Goal: Task Accomplishment & Management: Use online tool/utility

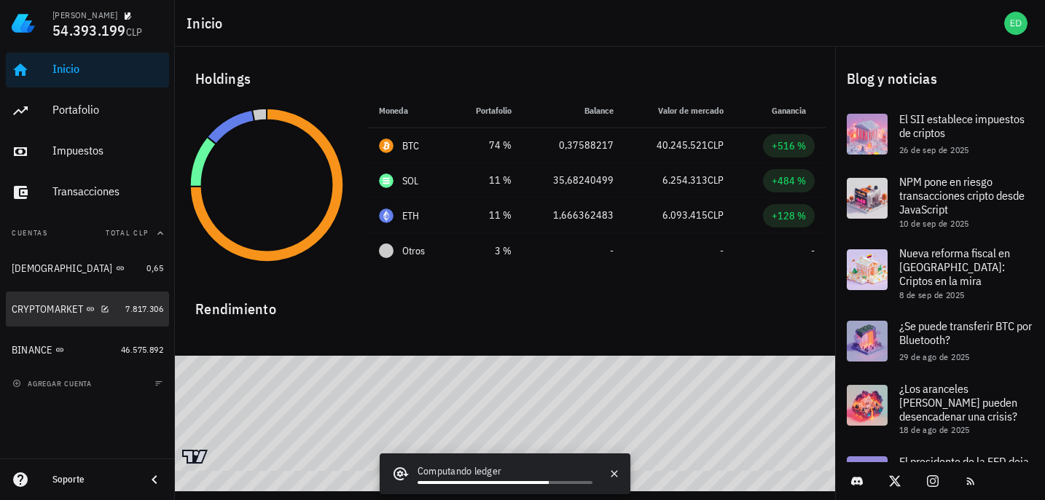
click at [43, 311] on div "CRYPTOMARKET" at bounding box center [47, 309] width 71 height 12
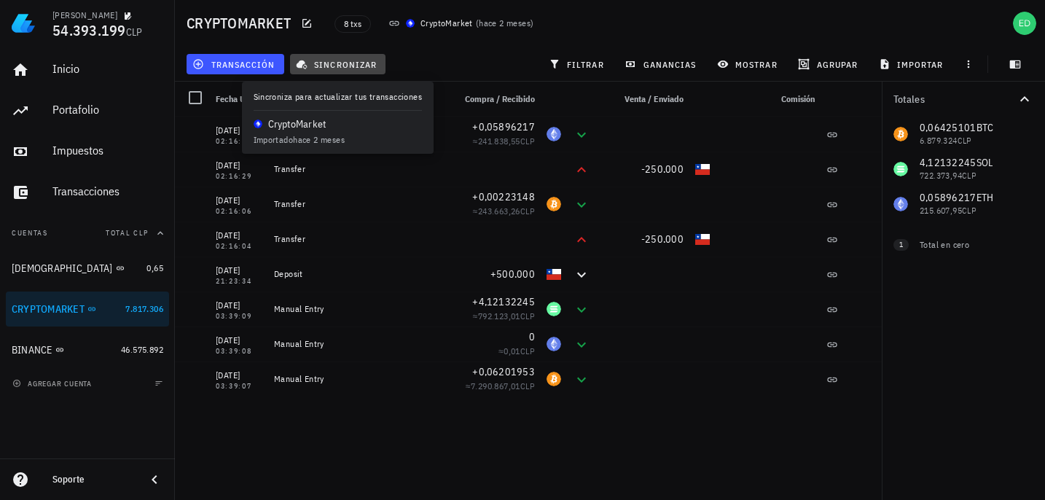
click at [330, 65] on span "sincronizar" at bounding box center [338, 64] width 78 height 12
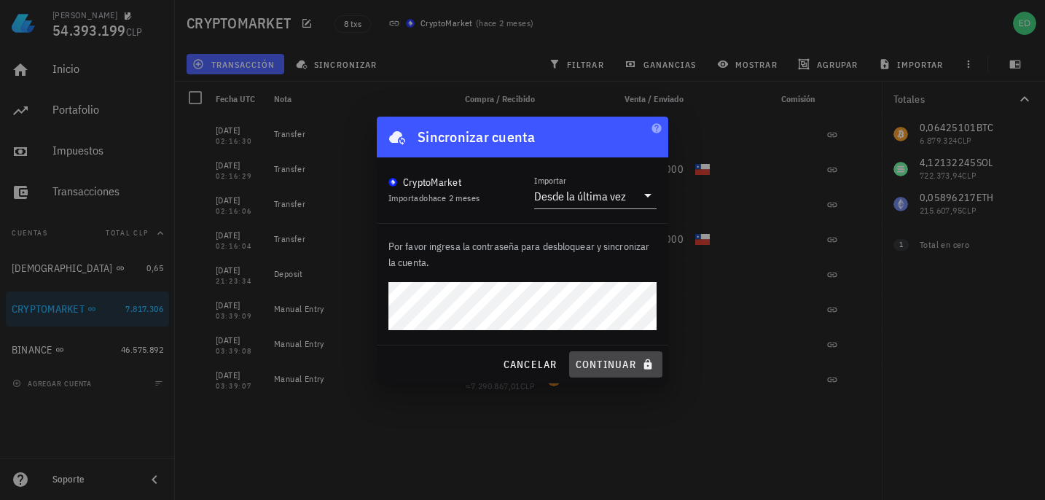
click at [603, 368] on span "continuar" at bounding box center [616, 364] width 82 height 13
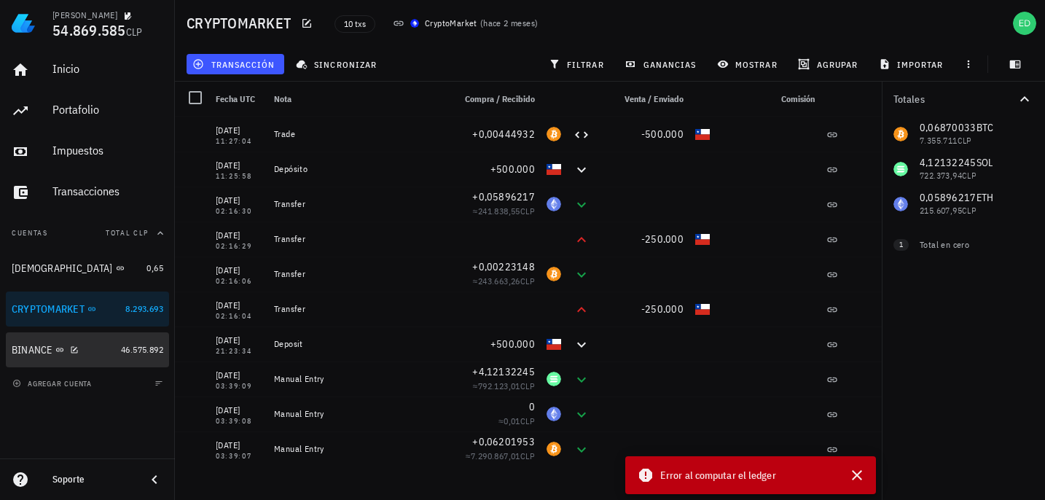
click at [111, 353] on div "BINANCE" at bounding box center [63, 350] width 103 height 14
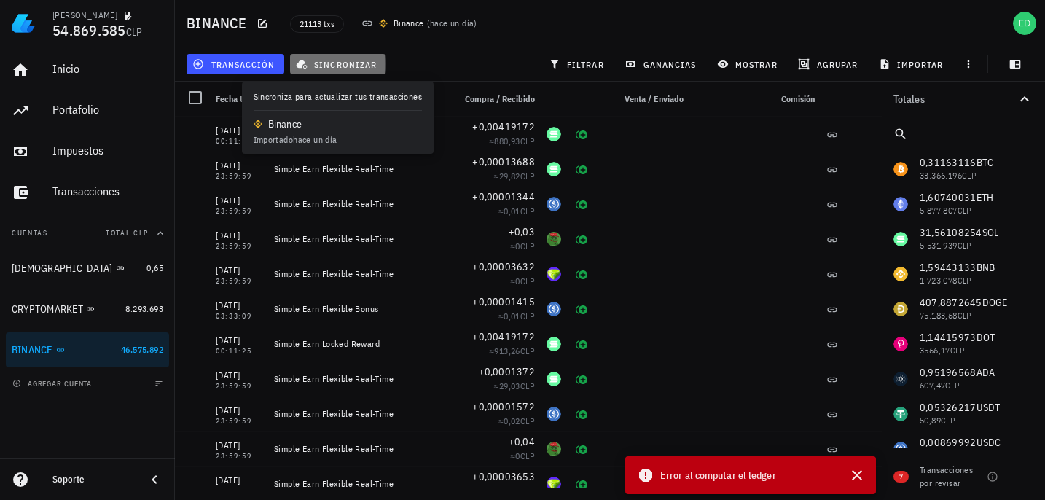
click at [318, 61] on span "sincronizar" at bounding box center [338, 64] width 78 height 12
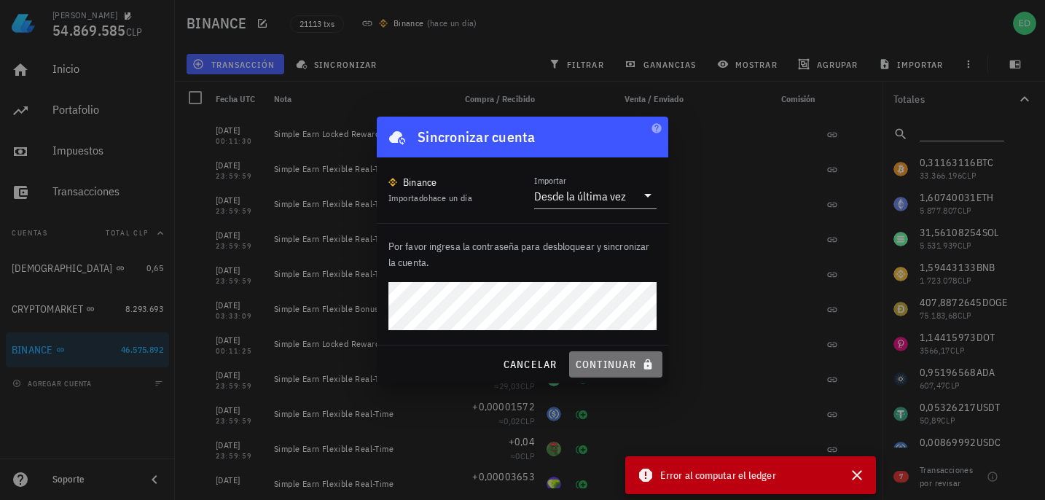
click at [600, 364] on span "continuar" at bounding box center [616, 364] width 82 height 13
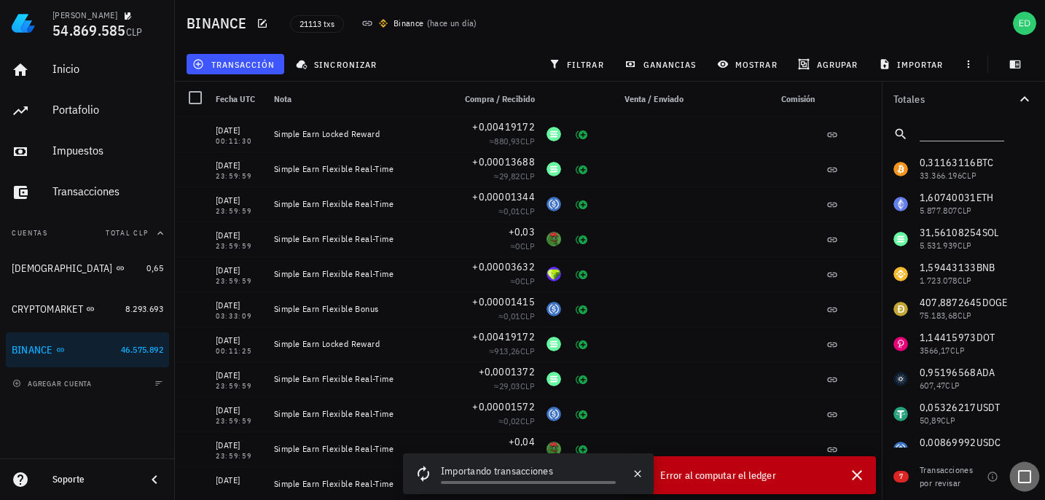
click at [1023, 477] on div at bounding box center [1024, 476] width 25 height 25
checkbox input "true"
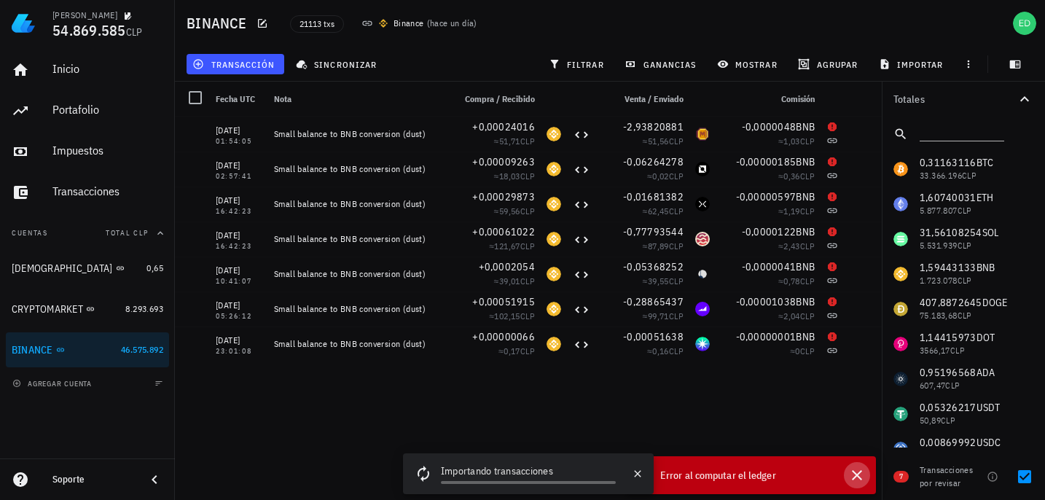
click at [858, 473] on icon "button" at bounding box center [857, 475] width 10 height 10
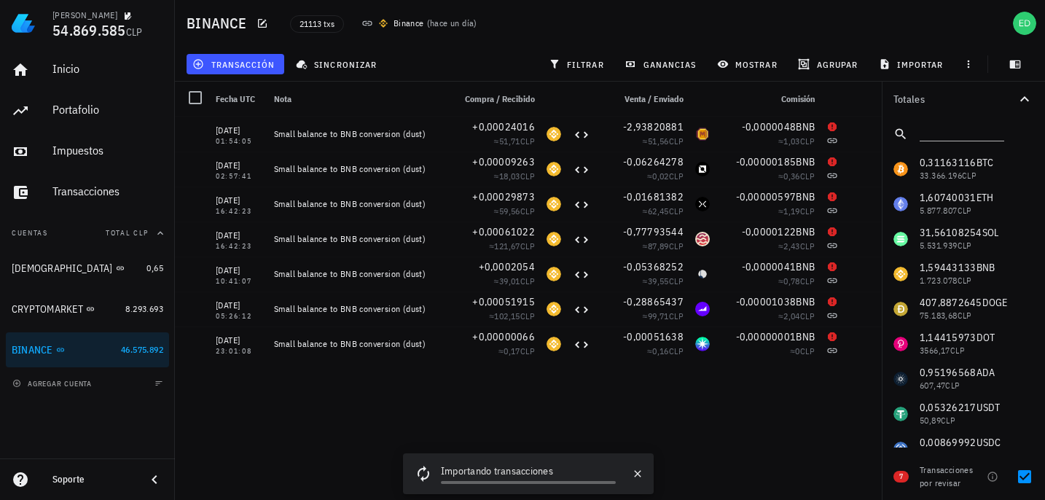
click at [942, 472] on div "Transacciones por revisar" at bounding box center [950, 476] width 61 height 26
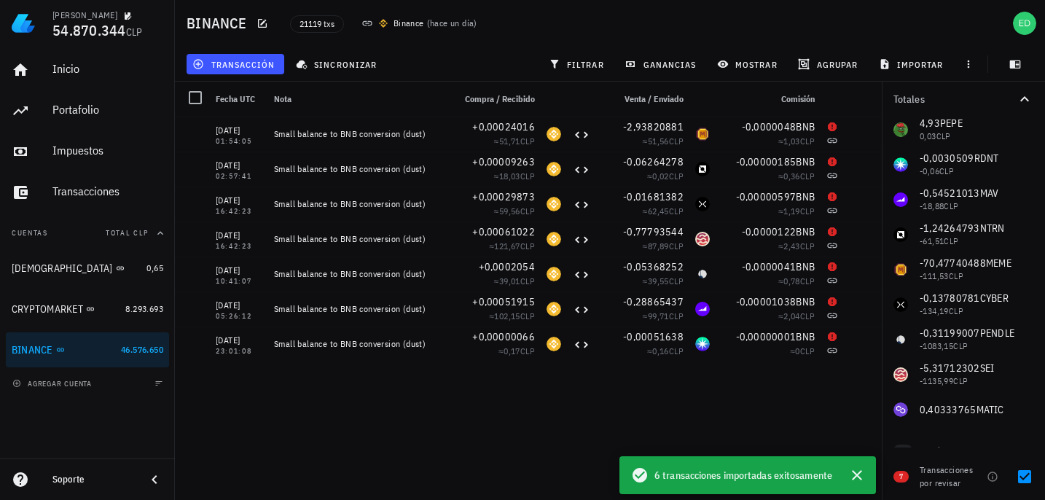
scroll to position [415, 0]
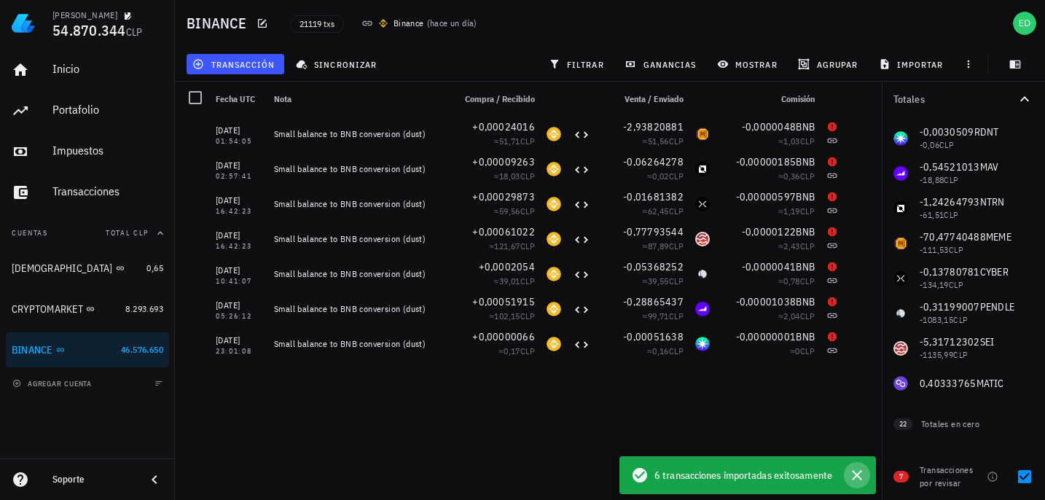
click at [858, 473] on icon "button" at bounding box center [857, 475] width 10 height 10
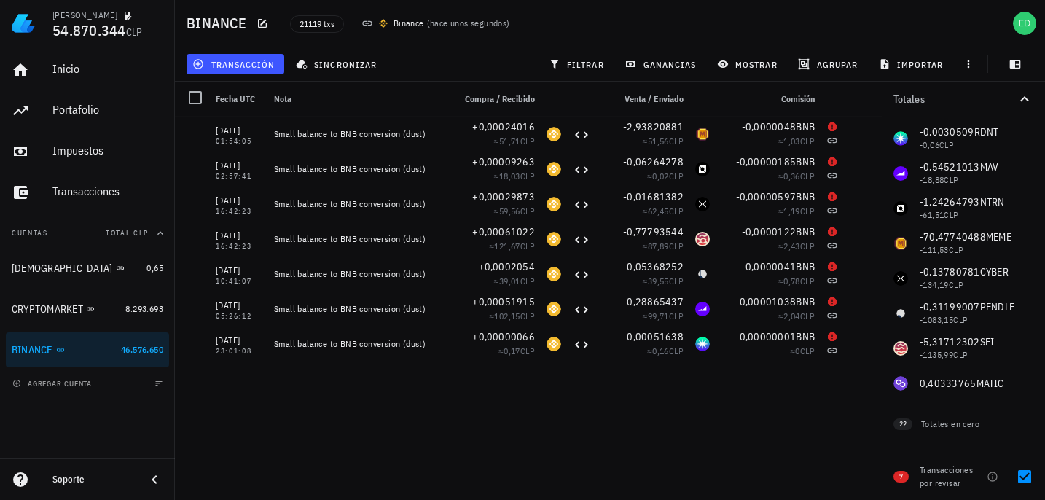
click at [937, 478] on div "Transacciones por revisar" at bounding box center [950, 476] width 61 height 26
click at [899, 480] on span "7" at bounding box center [901, 477] width 4 height 12
click at [195, 95] on div at bounding box center [195, 97] width 25 height 25
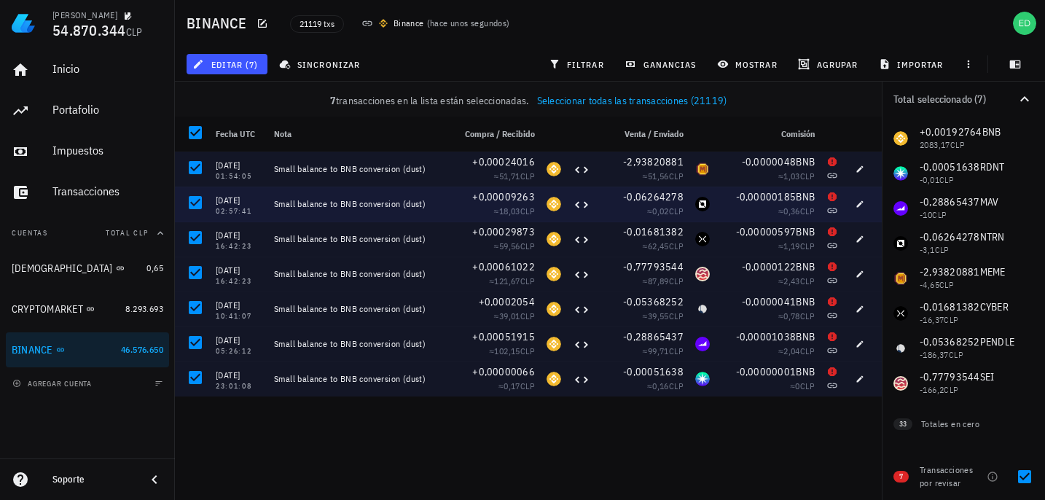
scroll to position [31, 0]
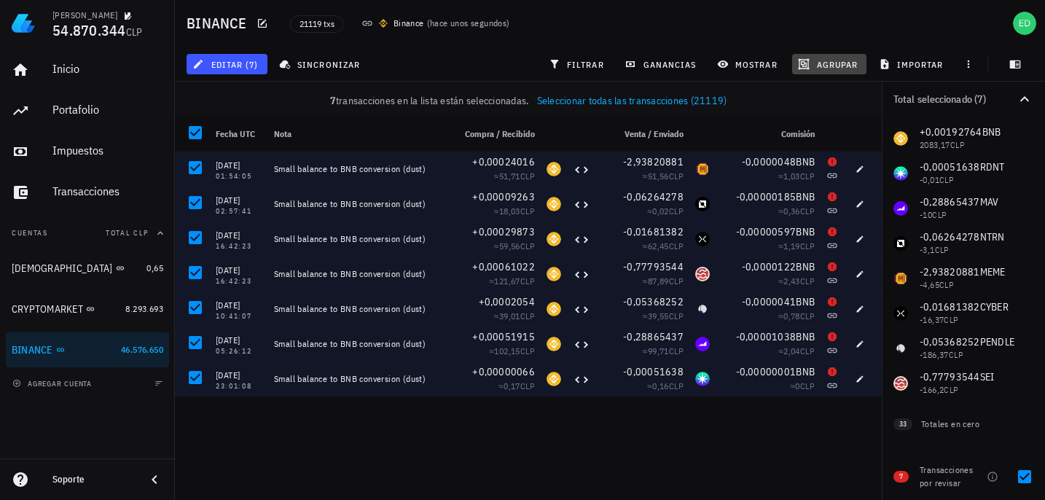
click at [828, 61] on span "agrupar" at bounding box center [829, 64] width 57 height 12
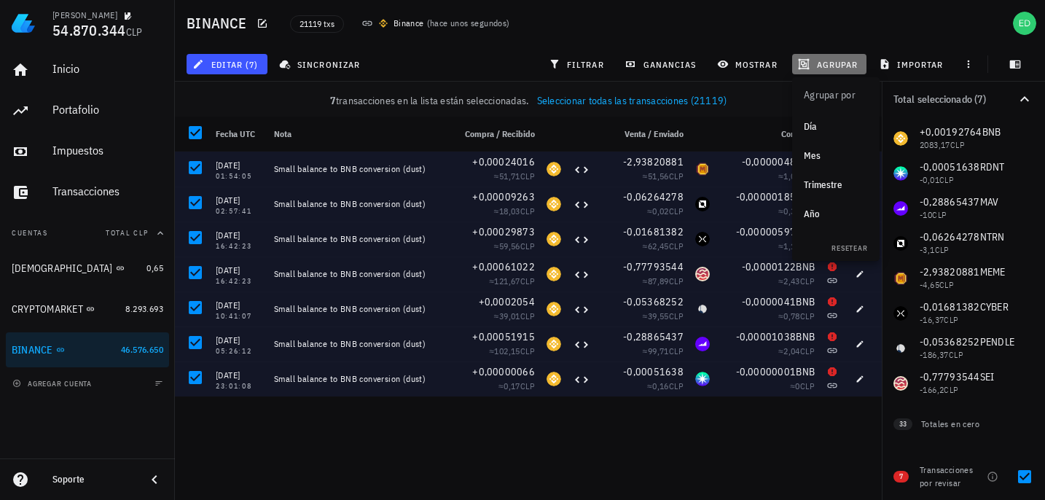
click at [826, 66] on span "agrupar" at bounding box center [829, 64] width 57 height 12
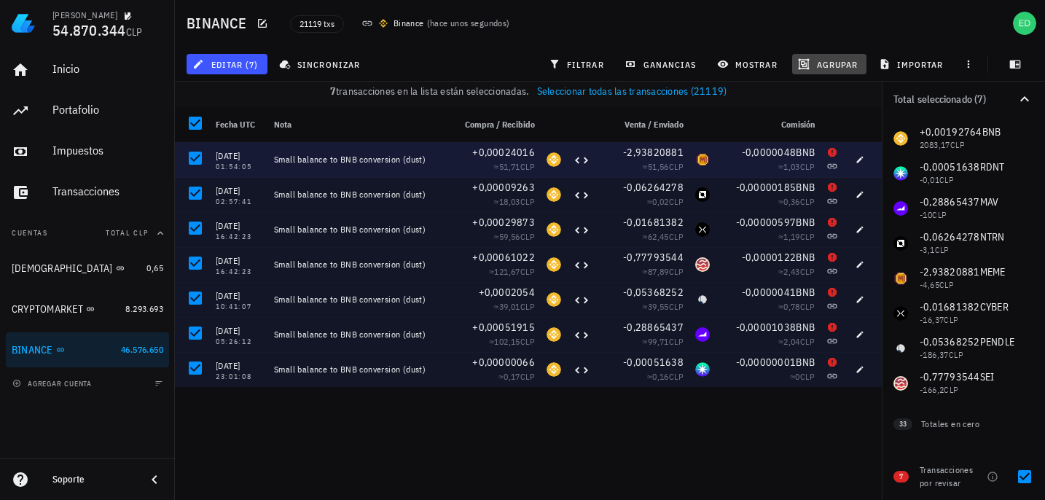
scroll to position [0, 0]
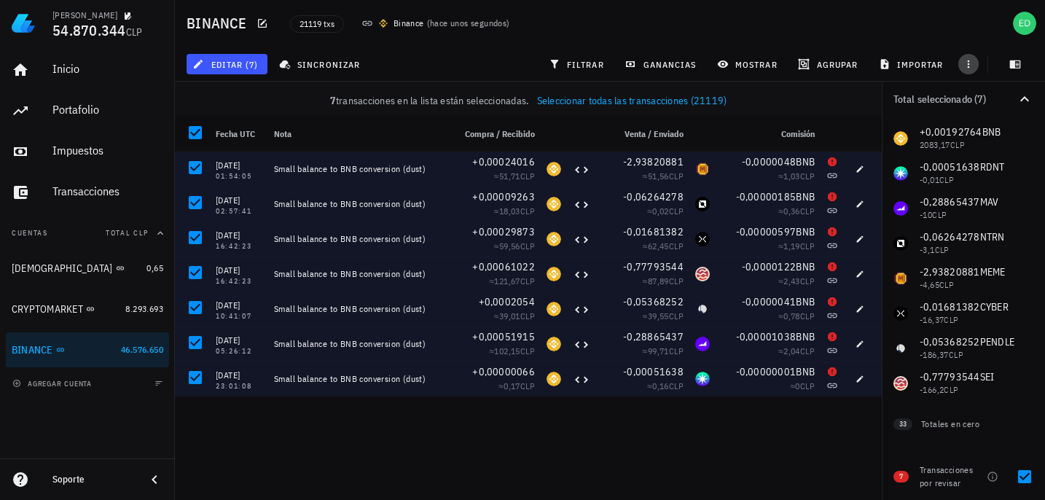
click at [970, 65] on icon "button" at bounding box center [969, 64] width 12 height 12
click at [666, 61] on span "ganancias" at bounding box center [661, 64] width 69 height 12
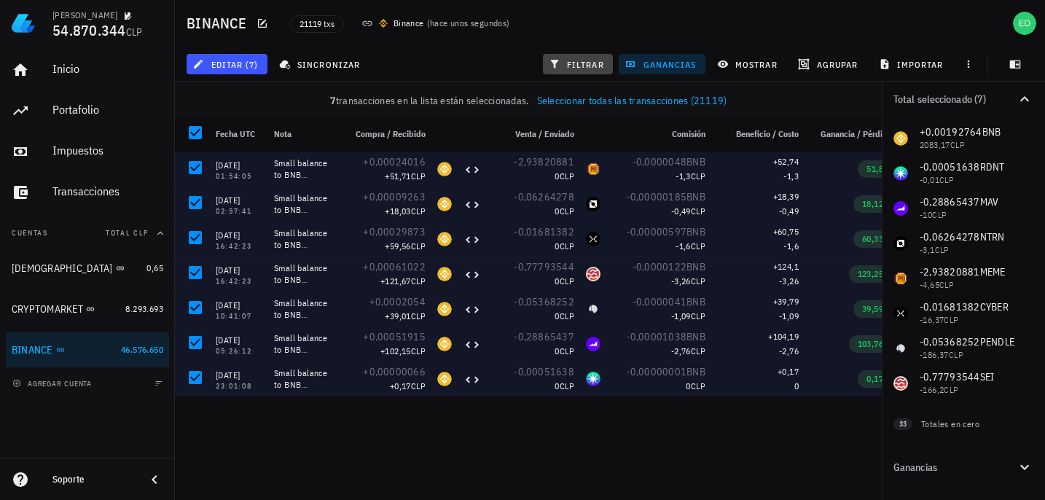
click at [574, 65] on span "filtrar" at bounding box center [578, 64] width 52 height 12
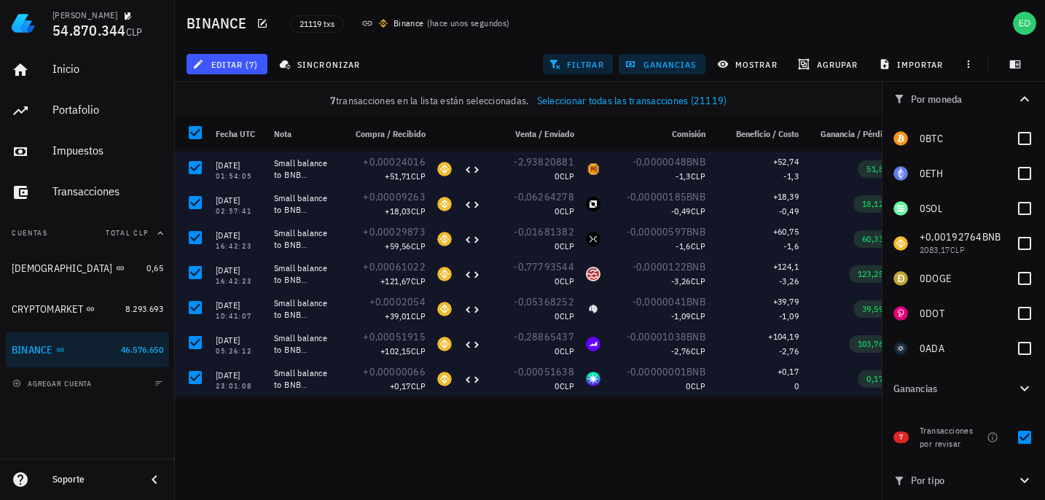
click at [574, 66] on span "filtrar" at bounding box center [578, 64] width 52 height 12
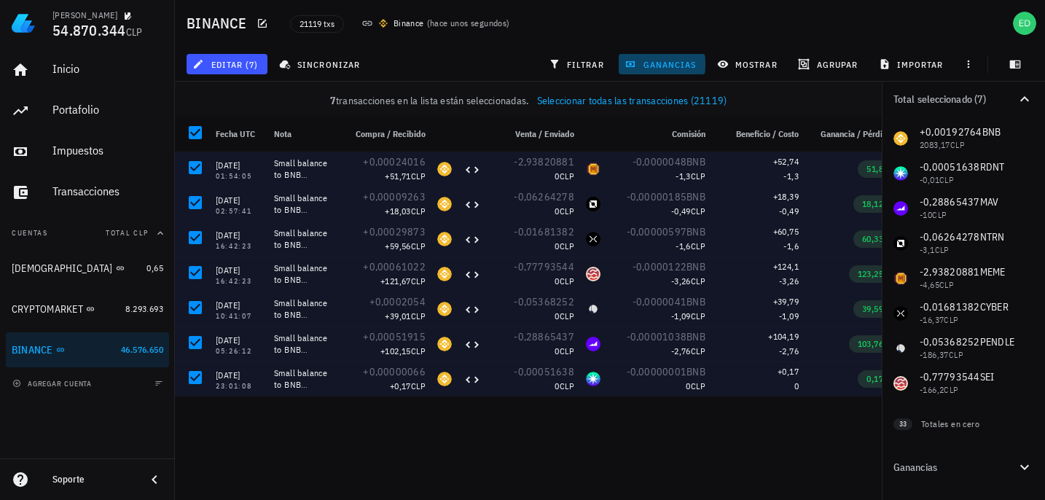
click at [652, 64] on span "ganancias" at bounding box center [661, 64] width 69 height 12
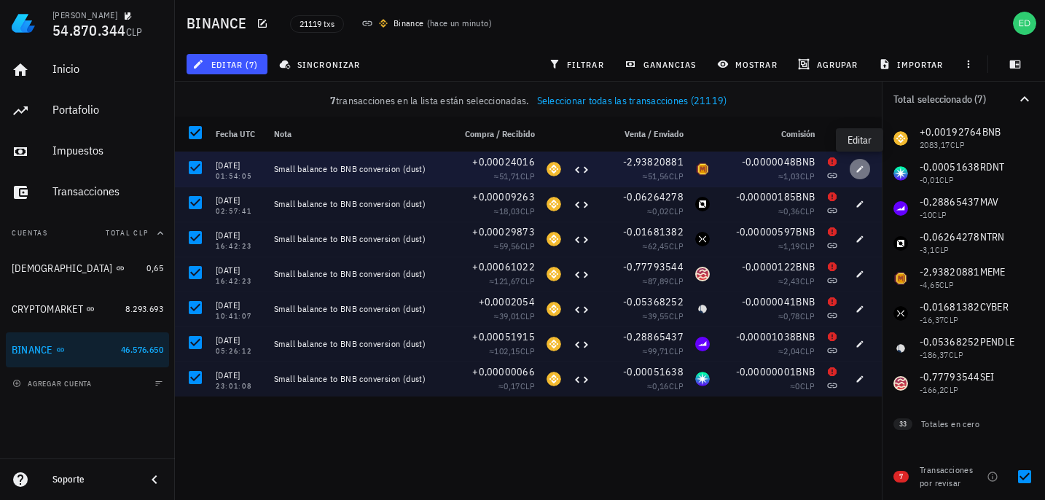
click at [858, 173] on button "button" at bounding box center [860, 169] width 20 height 20
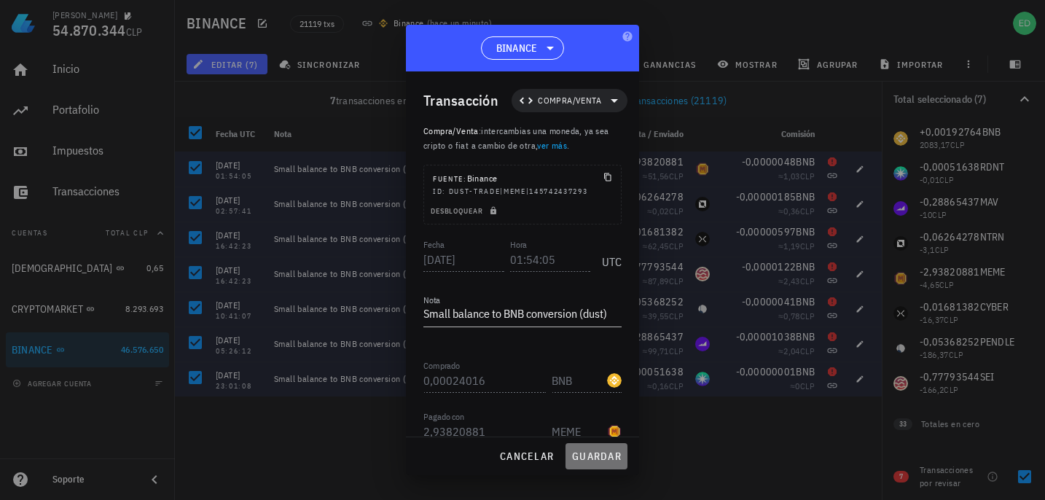
click at [590, 458] on span "guardar" at bounding box center [596, 456] width 50 height 13
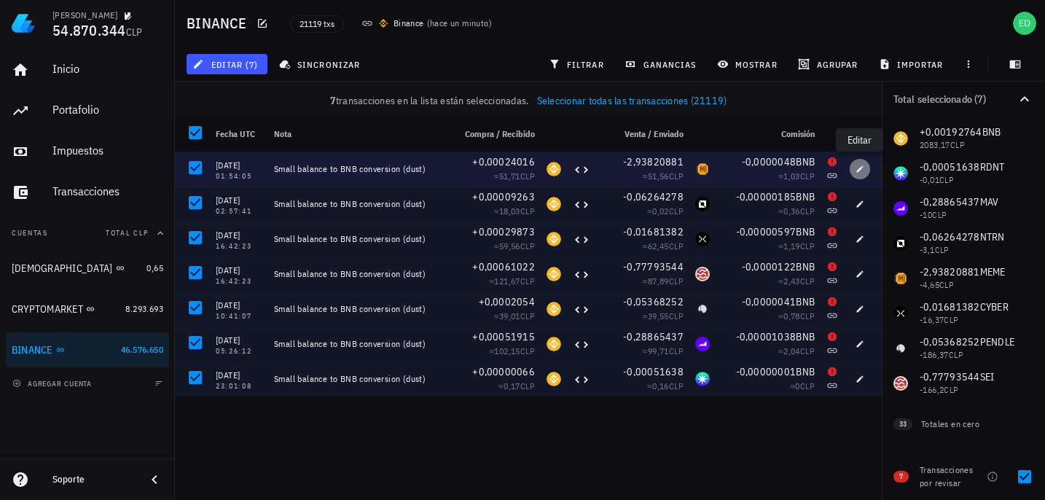
click at [858, 168] on icon "button" at bounding box center [860, 169] width 9 height 9
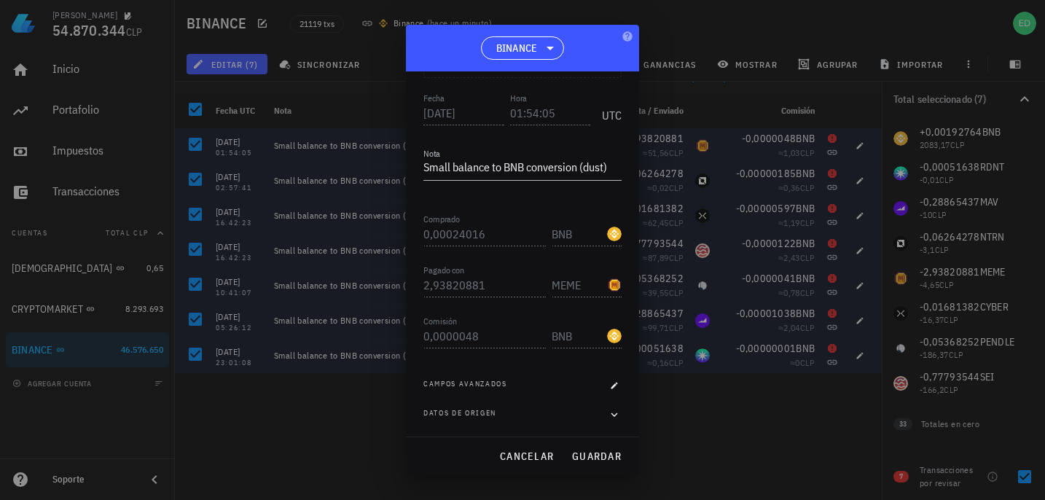
scroll to position [144, 0]
click at [675, 408] on div at bounding box center [522, 250] width 1045 height 500
click at [526, 455] on span "cancelar" at bounding box center [526, 456] width 55 height 13
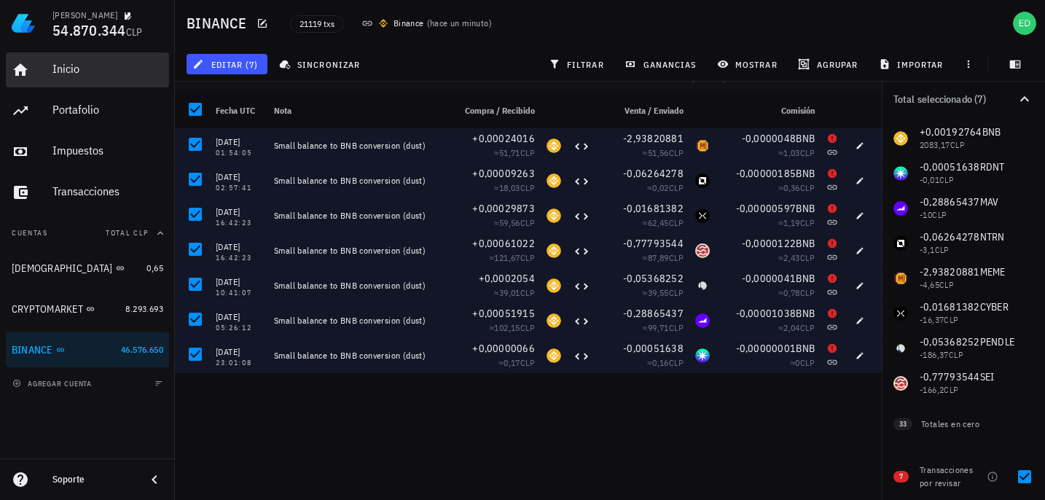
click at [63, 66] on div "Inicio" at bounding box center [107, 69] width 111 height 14
